Goal: Information Seeking & Learning: Learn about a topic

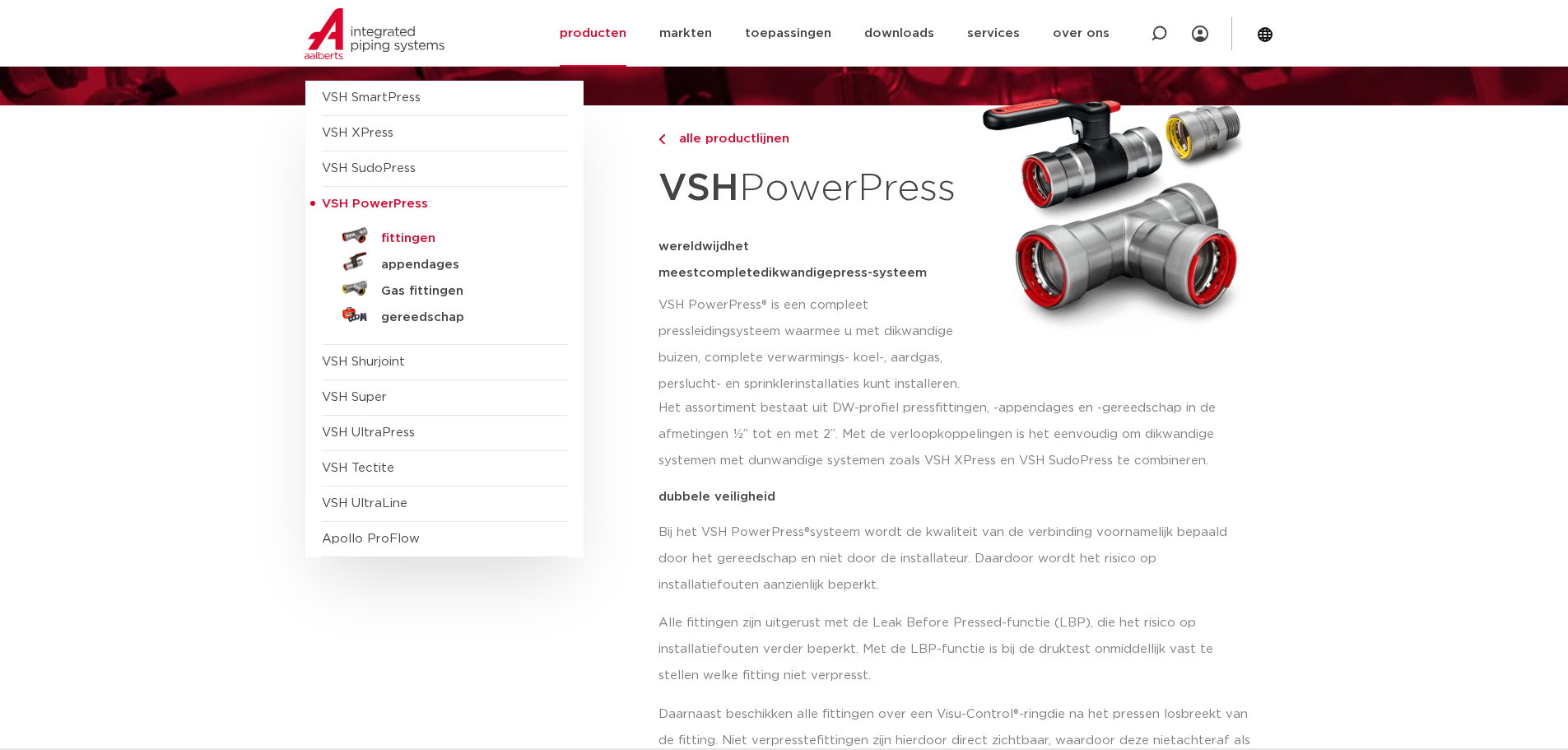
scroll to position [160, 0]
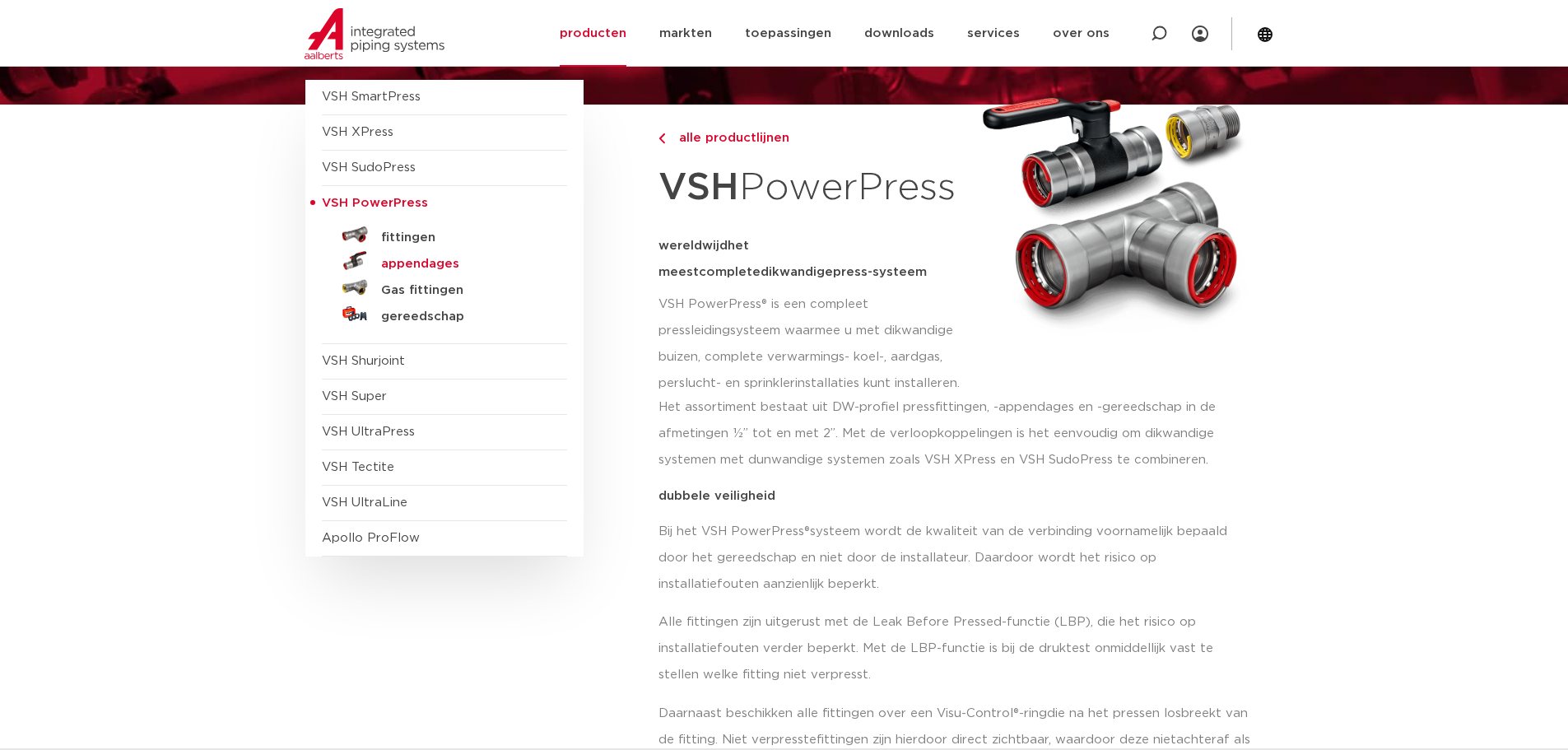
click at [409, 267] on h5 "appendages" at bounding box center [463, 264] width 163 height 15
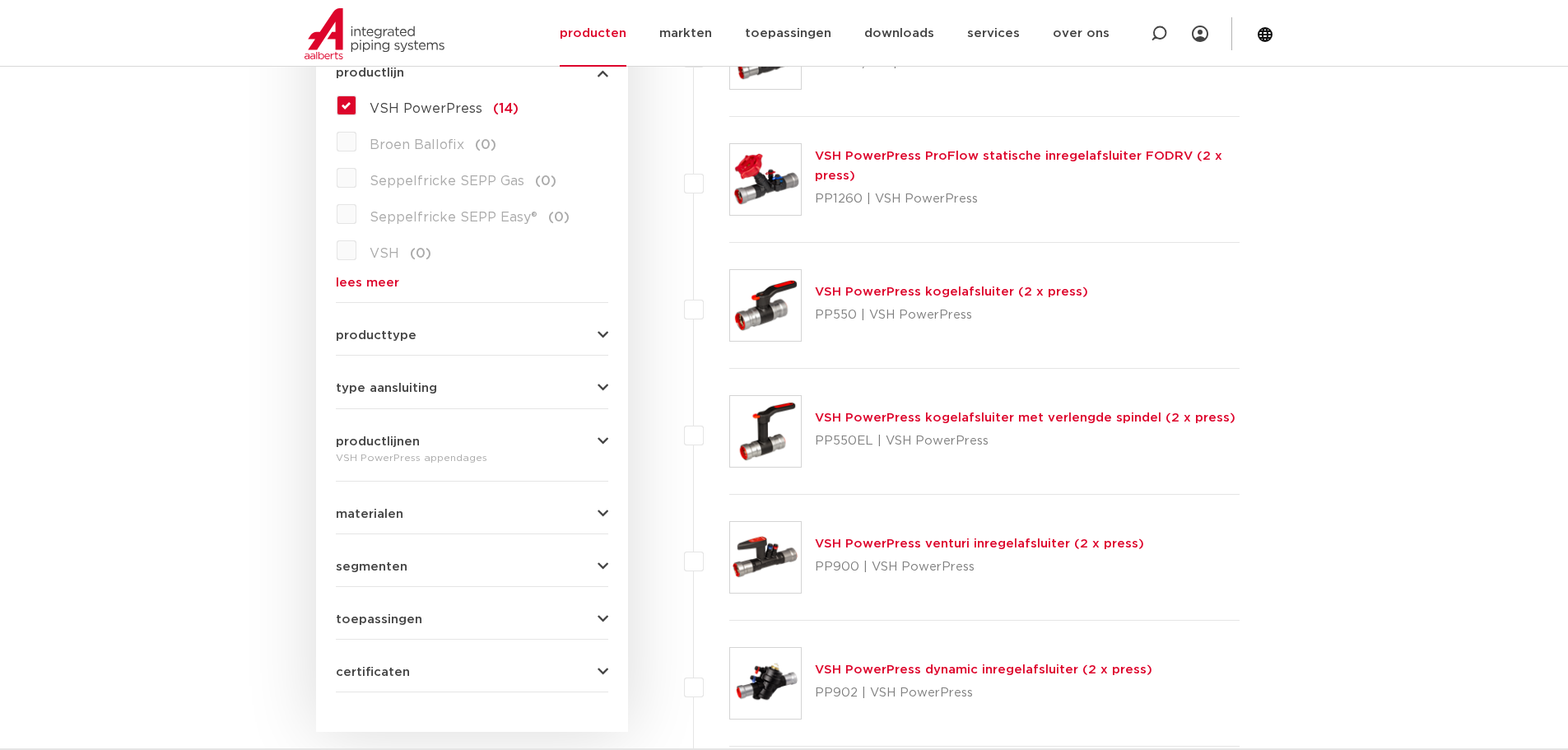
scroll to position [493, 0]
click at [910, 291] on link "VSH PowerPress kogelafsluiter (2 x press)" at bounding box center [951, 290] width 273 height 12
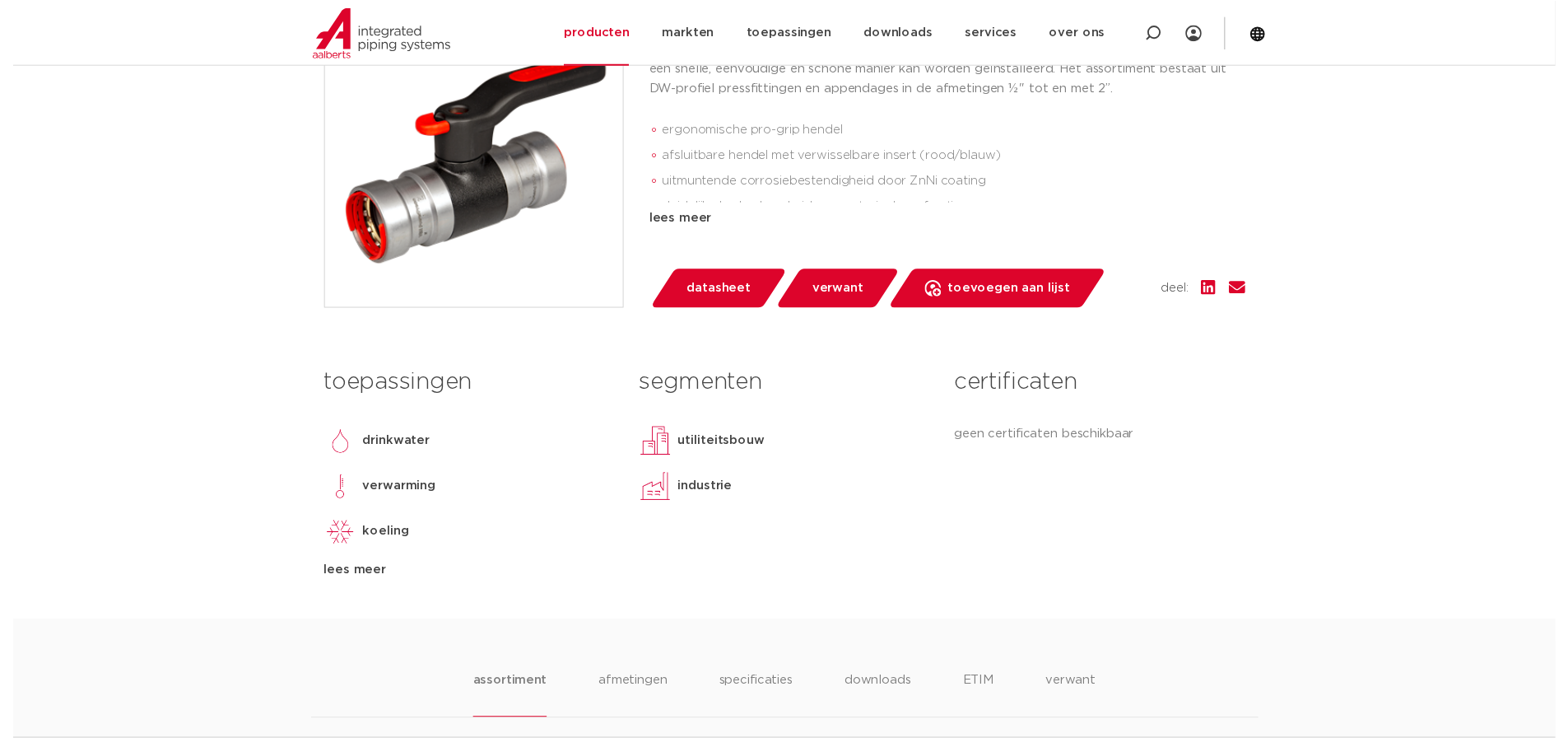
scroll to position [411, 0]
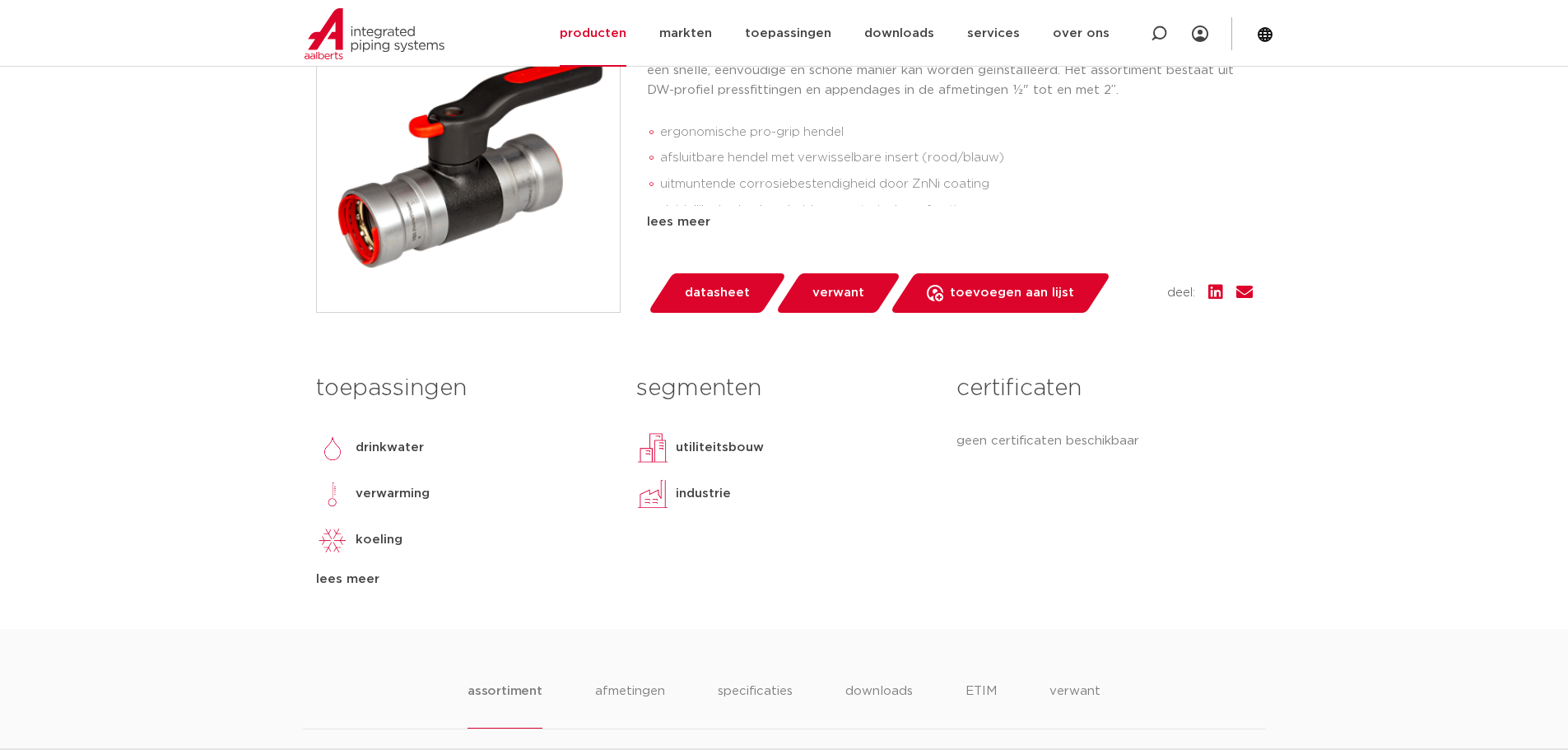
click at [730, 292] on span "datasheet" at bounding box center [717, 293] width 65 height 27
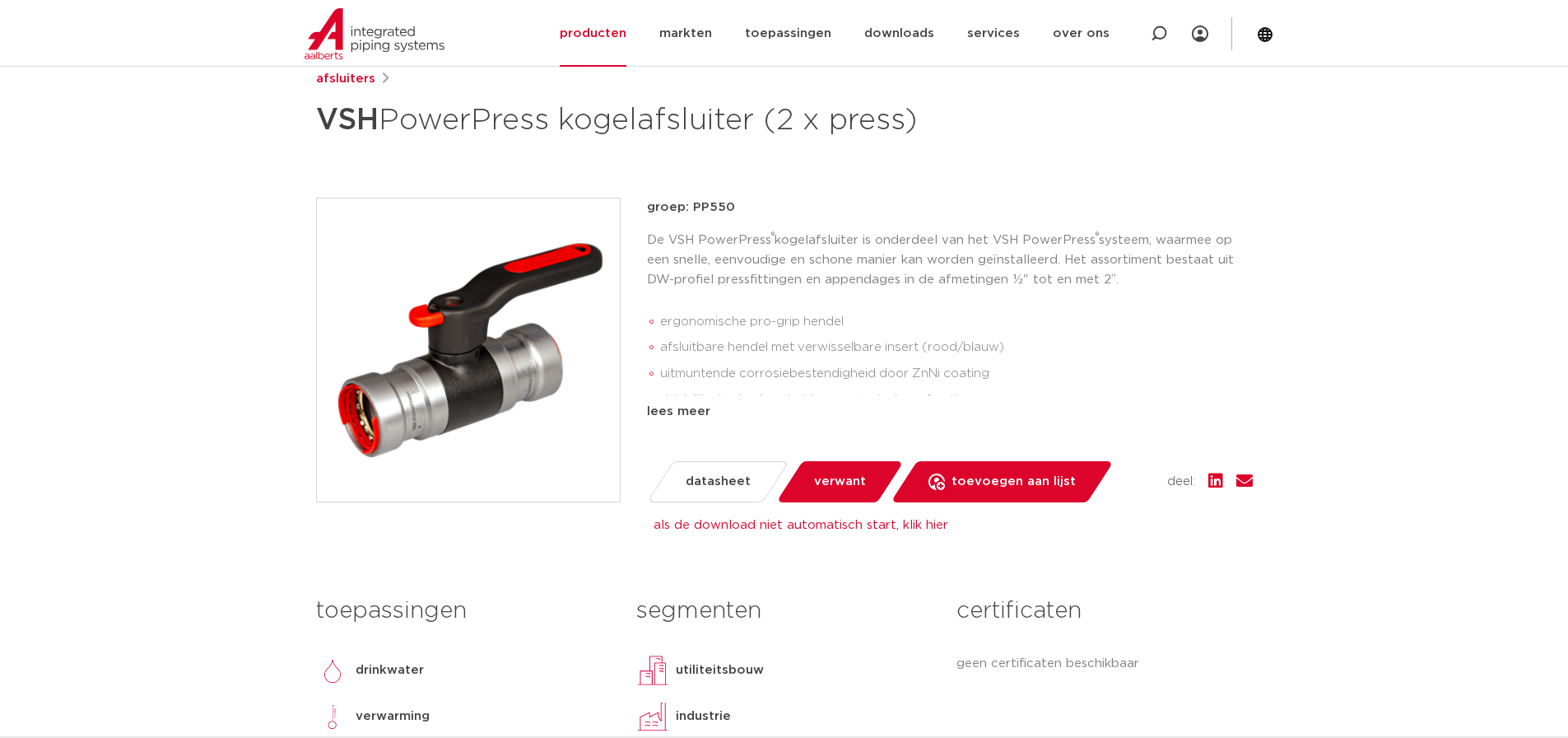
scroll to position [0, 0]
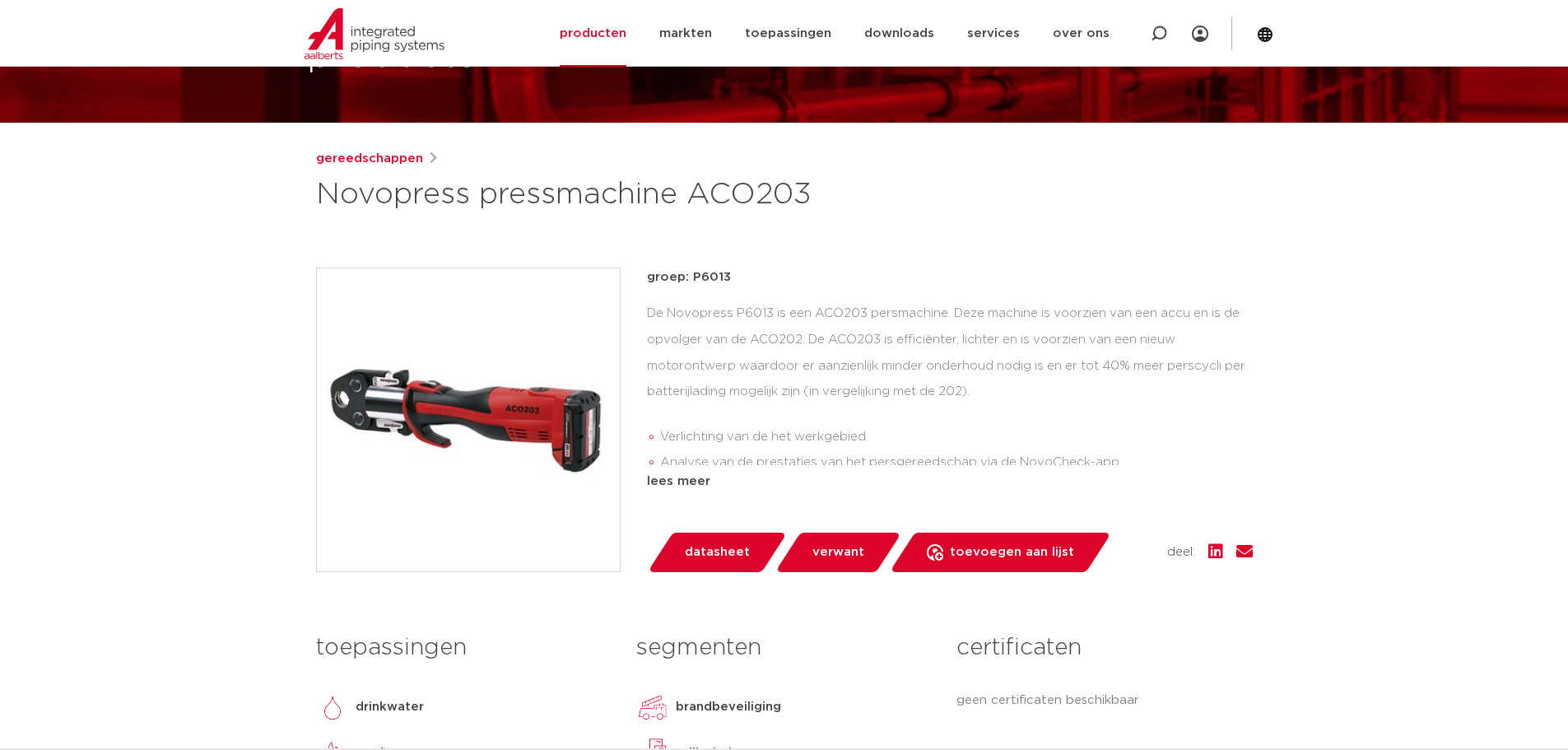
scroll to position [142, 0]
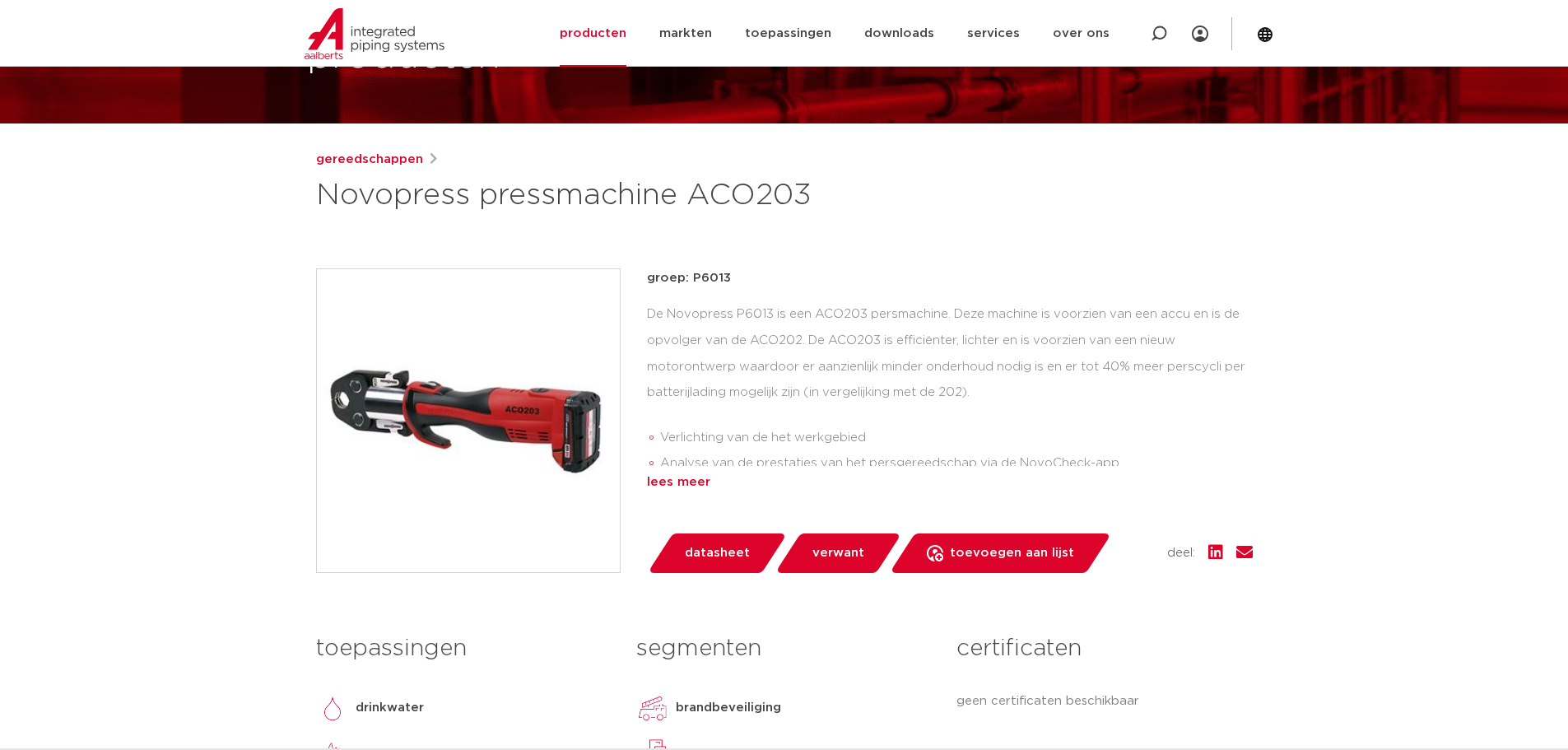
click at [679, 479] on div "lees meer" at bounding box center [949, 482] width 606 height 19
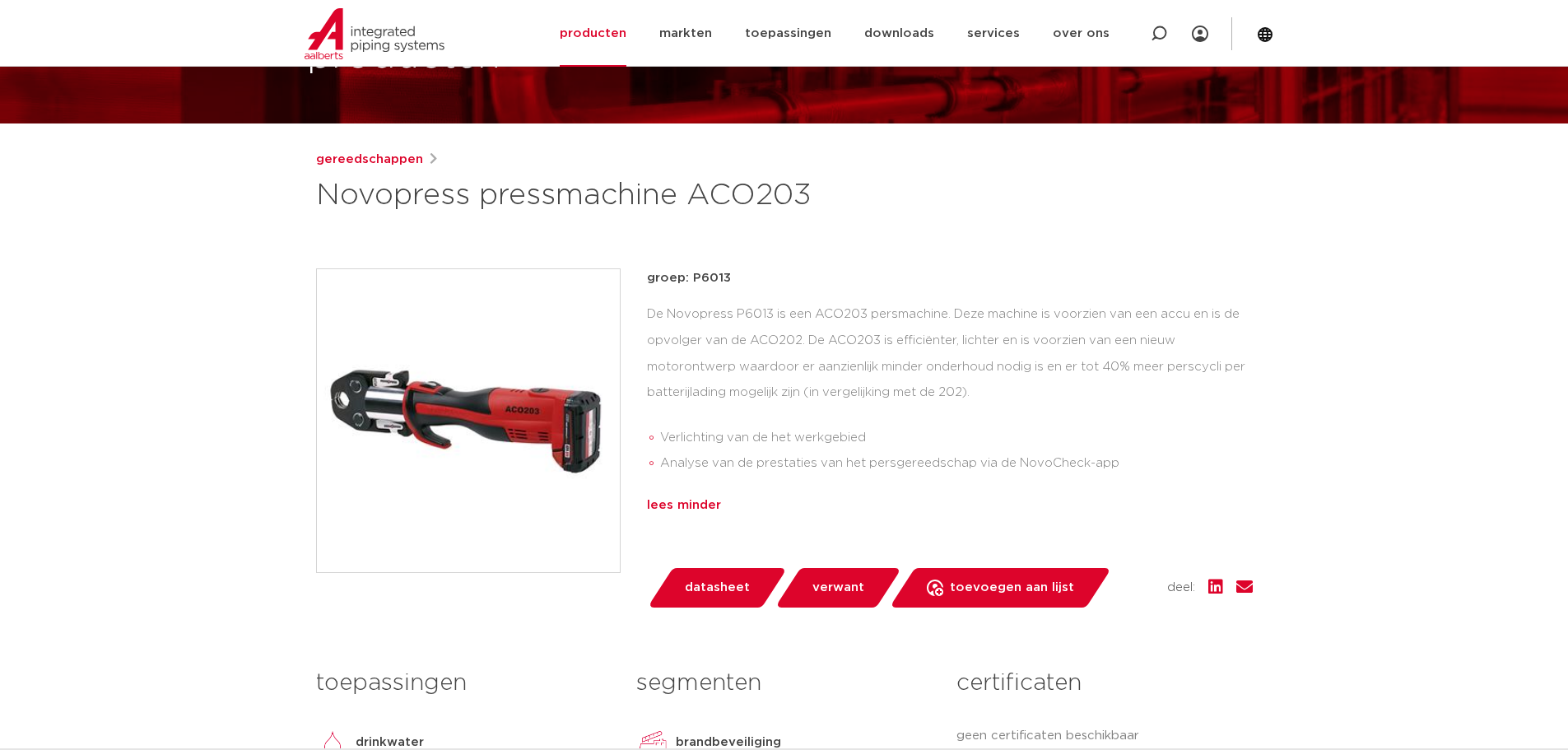
click at [688, 507] on div "lees minder" at bounding box center [949, 505] width 606 height 19
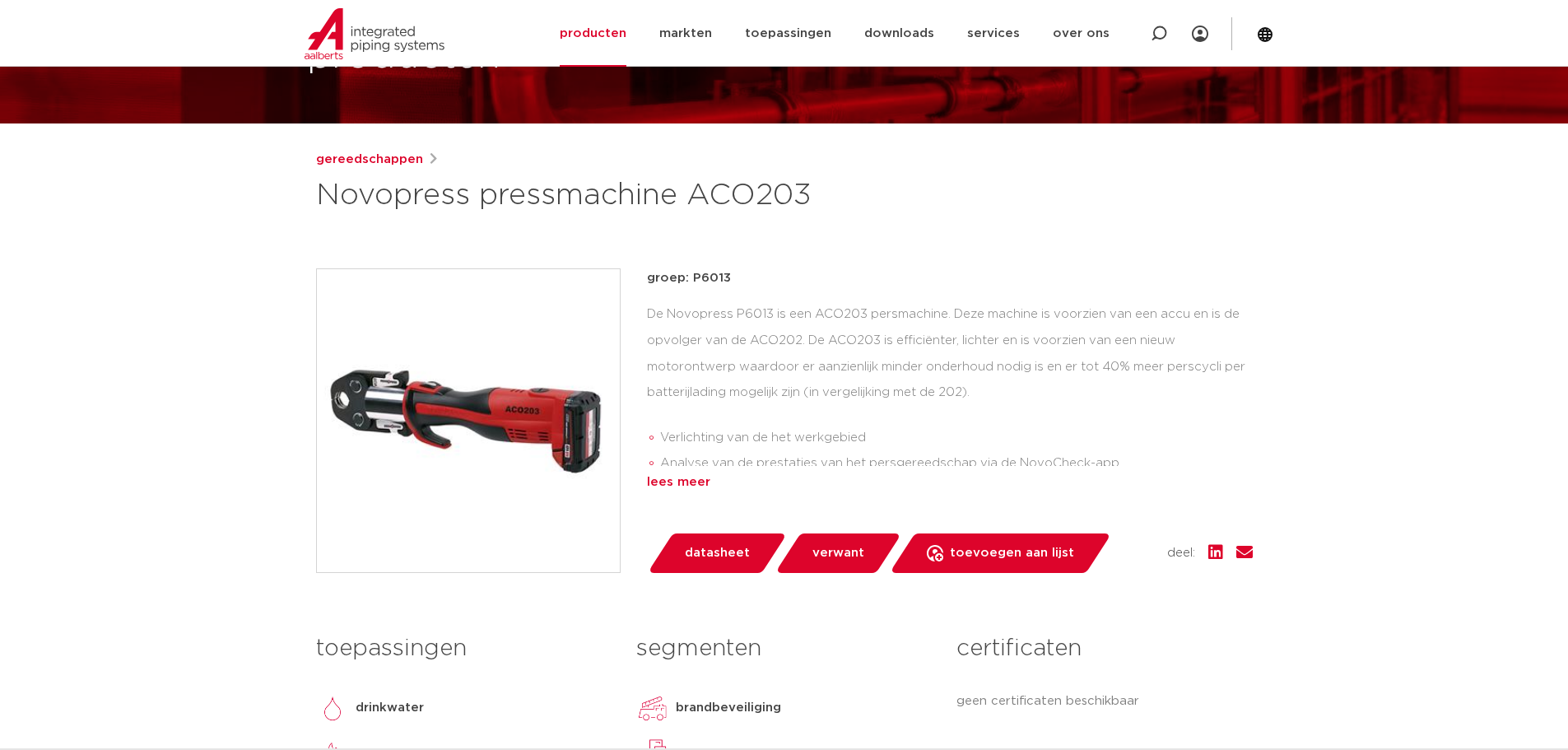
click at [685, 480] on div "lees meer" at bounding box center [949, 482] width 606 height 19
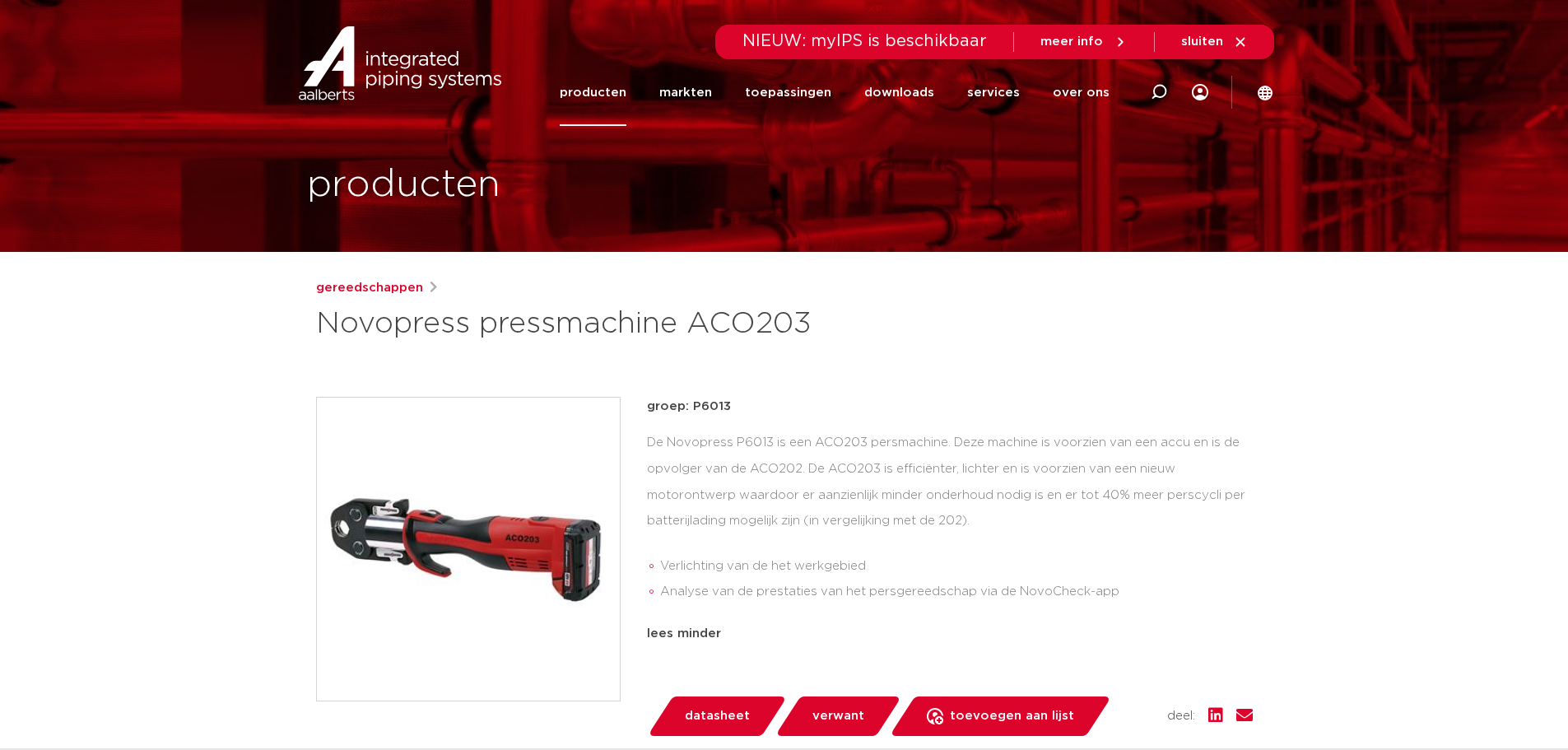
scroll to position [0, 0]
